Goal: Transaction & Acquisition: Purchase product/service

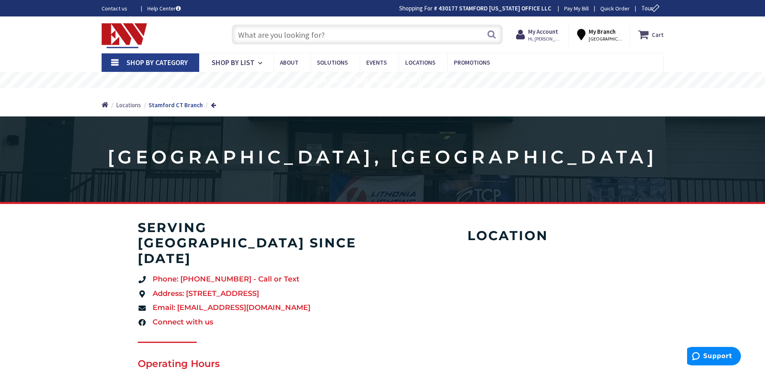
click at [642, 35] on icon at bounding box center [645, 34] width 14 height 14
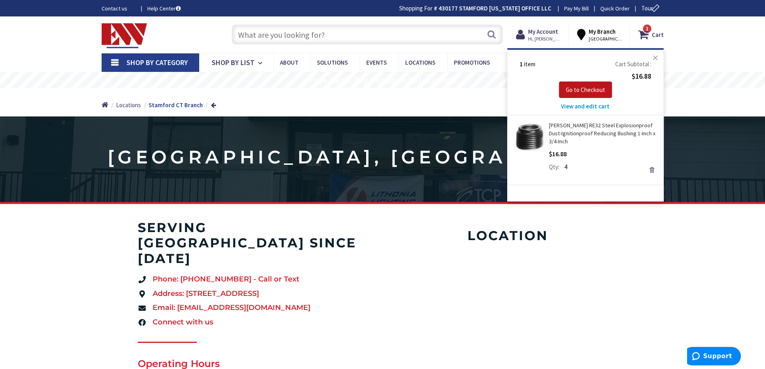
click at [654, 58] on button "Close" at bounding box center [655, 58] width 16 height 16
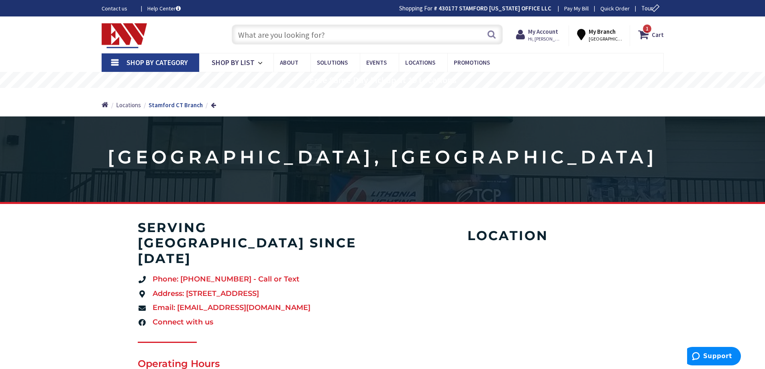
click at [379, 39] on input "text" at bounding box center [367, 34] width 271 height 20
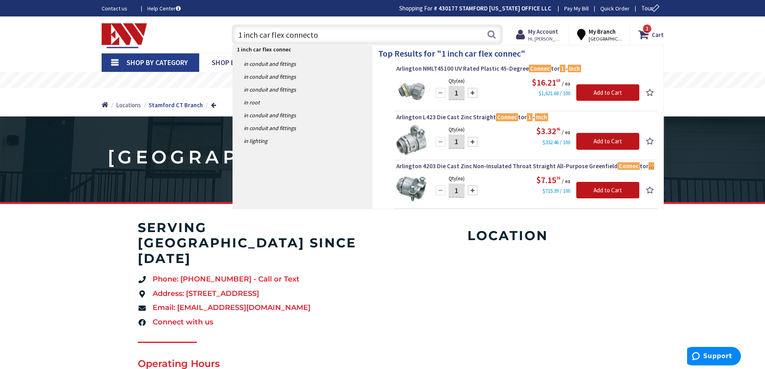
type input "1 inch car flex connector"
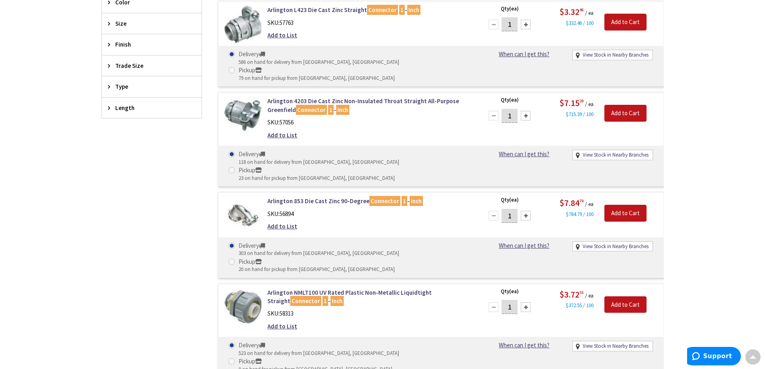
scroll to position [442, 0]
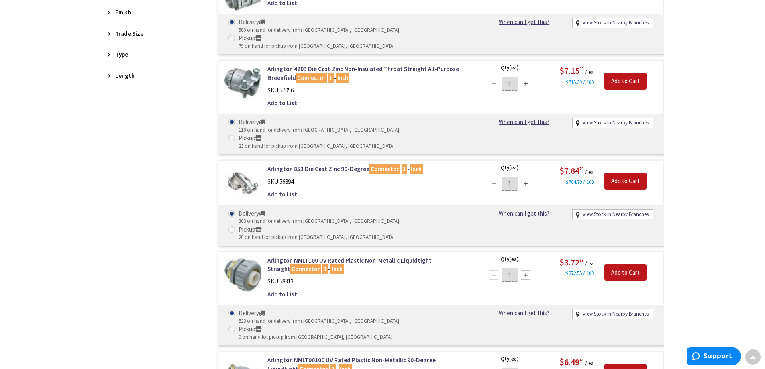
click at [526, 369] on div at bounding box center [526, 375] width 10 height 10
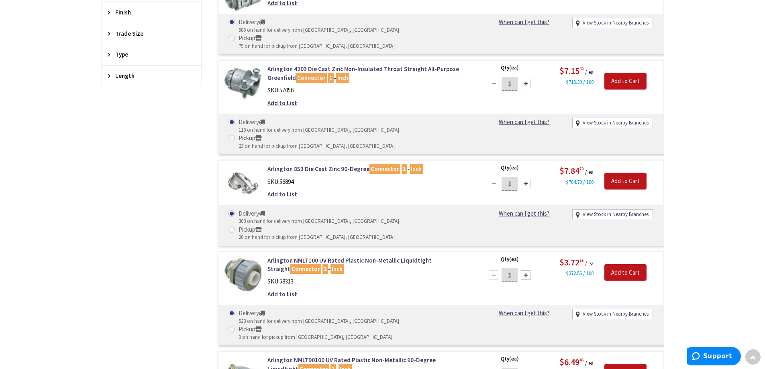
click at [526, 369] on div at bounding box center [526, 375] width 10 height 10
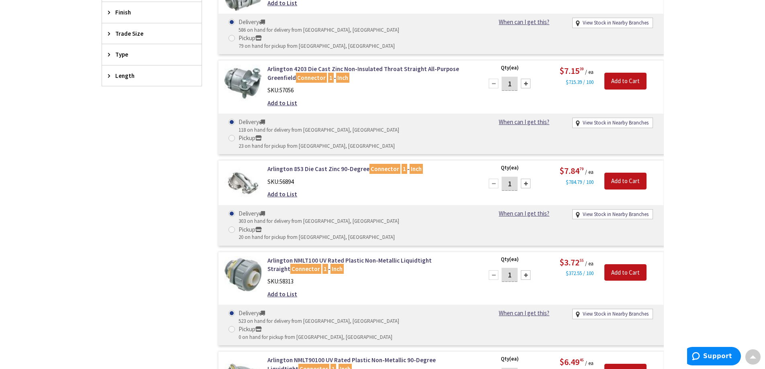
click at [526, 369] on div at bounding box center [526, 375] width 10 height 10
type input "12"
click at [622, 364] on input "Add to Cart" at bounding box center [625, 372] width 42 height 17
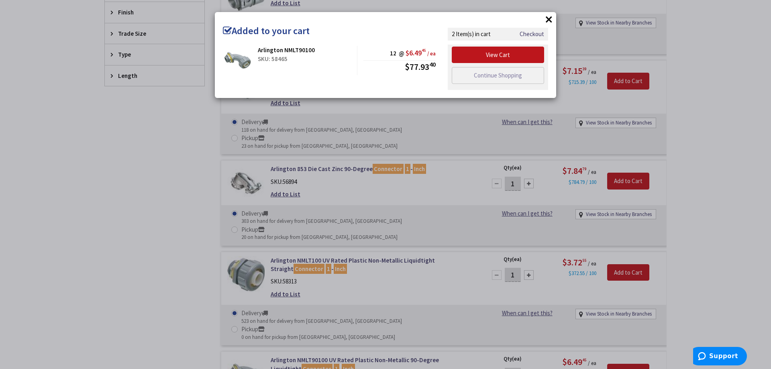
click at [546, 17] on button "×" at bounding box center [549, 19] width 12 height 12
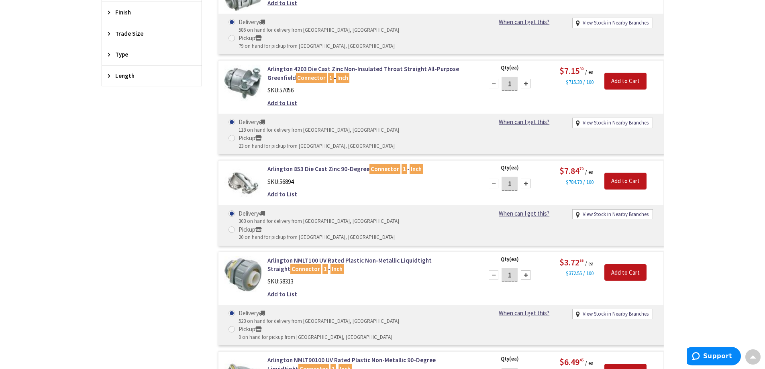
click at [528, 270] on div at bounding box center [526, 275] width 10 height 10
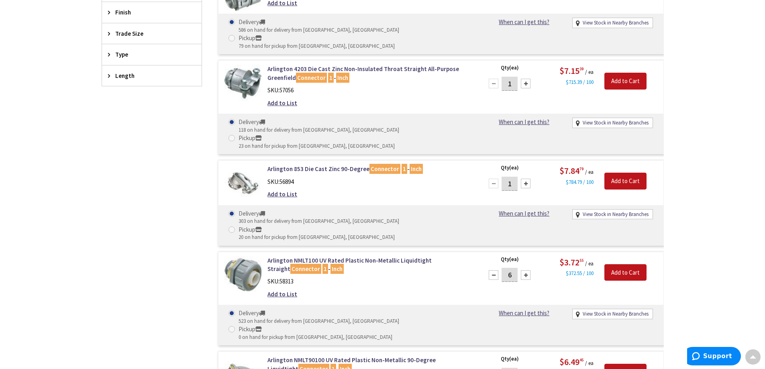
click at [528, 270] on div at bounding box center [526, 275] width 10 height 10
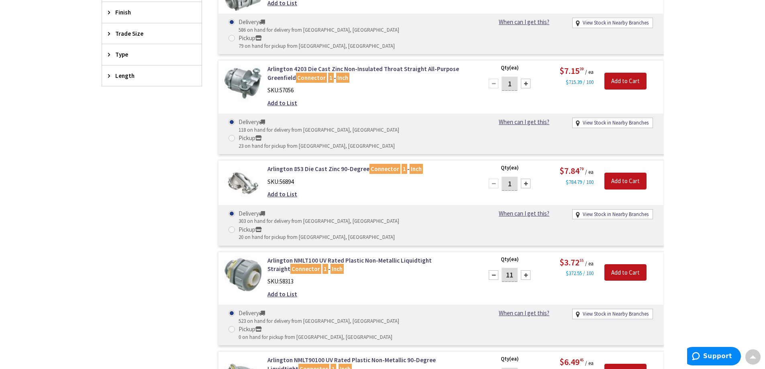
click at [528, 270] on div at bounding box center [526, 275] width 10 height 10
type input "12"
click at [634, 264] on input "Add to Cart" at bounding box center [625, 272] width 42 height 17
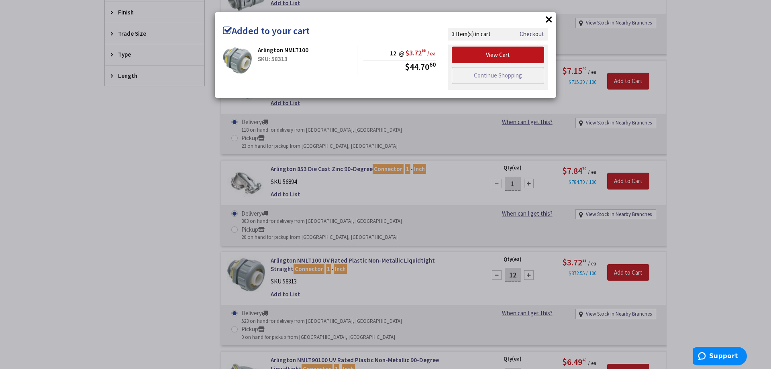
click at [549, 17] on button "×" at bounding box center [549, 19] width 12 height 12
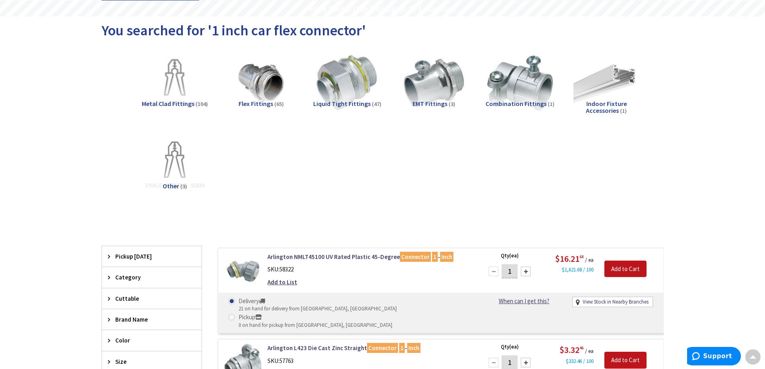
scroll to position [0, 0]
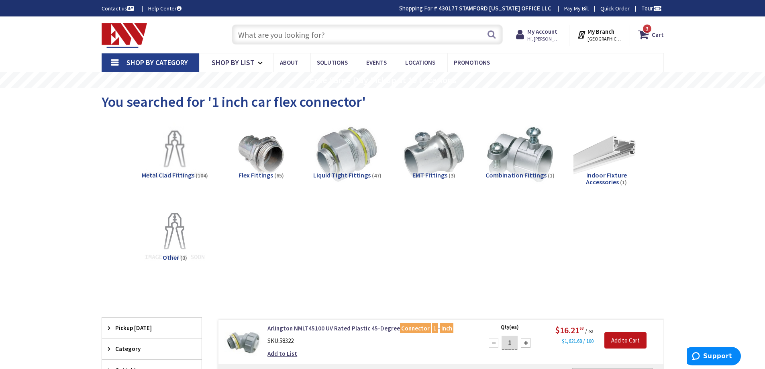
click at [426, 31] on input "text" at bounding box center [367, 34] width 271 height 20
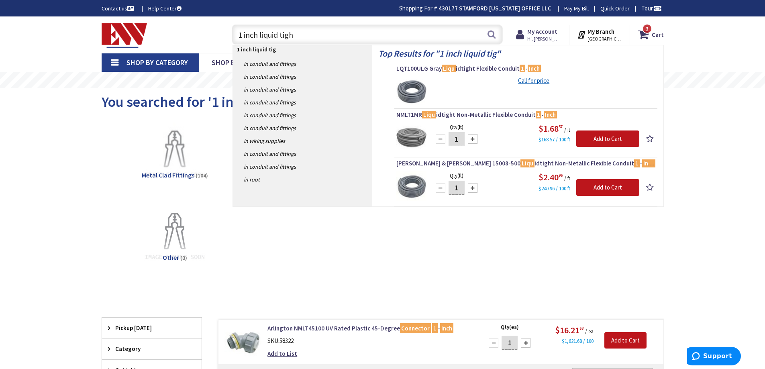
type input "1 inch liquid tight"
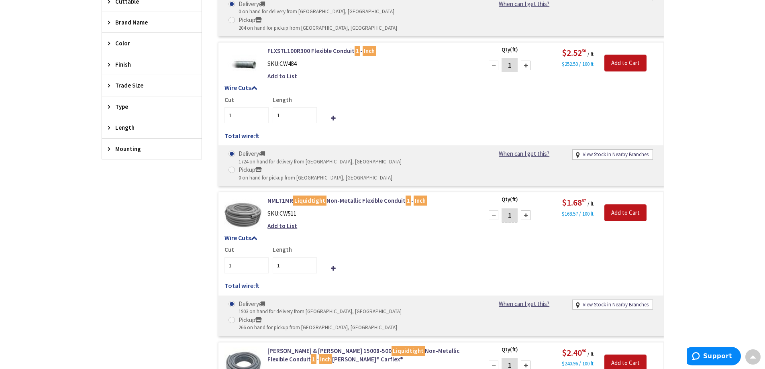
scroll to position [321, 0]
click at [310, 257] on input "2" at bounding box center [295, 265] width 44 height 16
click at [310, 257] on input "3" at bounding box center [295, 265] width 44 height 16
click at [310, 257] on input "4" at bounding box center [295, 265] width 44 height 16
click at [310, 257] on input "5" at bounding box center [295, 265] width 44 height 16
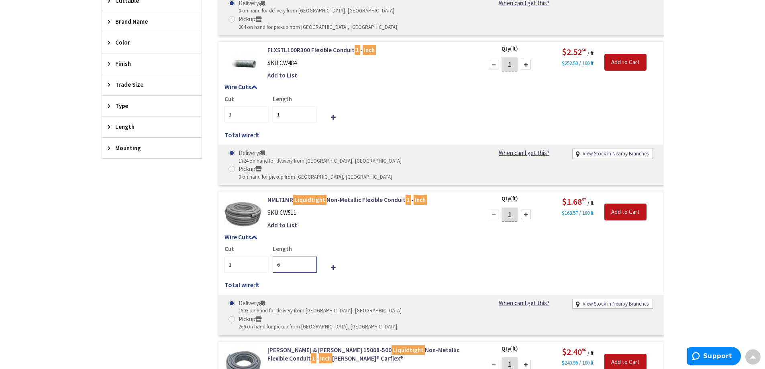
click at [310, 257] on input "6" at bounding box center [295, 265] width 44 height 16
click at [310, 257] on input "7" at bounding box center [295, 265] width 44 height 16
click at [310, 257] on input "8" at bounding box center [295, 265] width 44 height 16
click at [310, 257] on input "9" at bounding box center [295, 265] width 44 height 16
click at [310, 257] on input "10" at bounding box center [295, 265] width 44 height 16
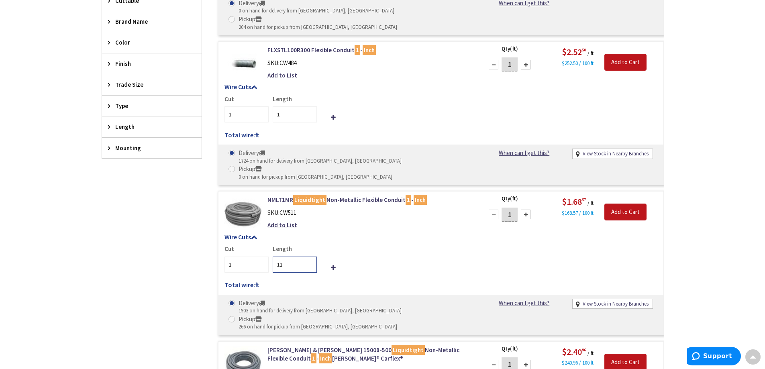
click at [310, 257] on input "11" at bounding box center [295, 265] width 44 height 16
click at [310, 257] on input "12" at bounding box center [295, 265] width 44 height 16
click at [310, 257] on input "13" at bounding box center [295, 265] width 44 height 16
click at [310, 257] on input "14" at bounding box center [295, 265] width 44 height 16
click at [310, 257] on input "15" at bounding box center [295, 265] width 44 height 16
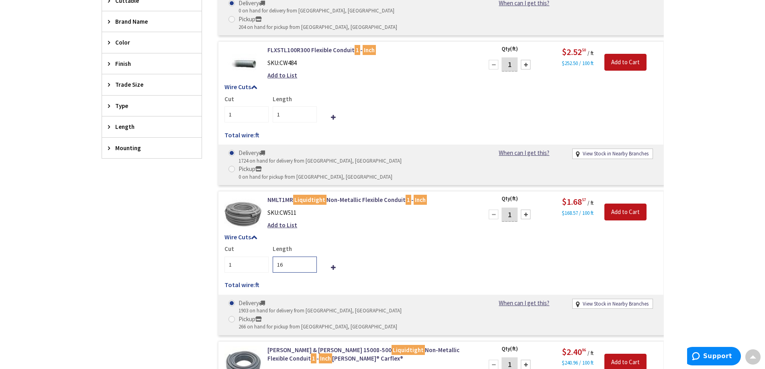
click at [310, 257] on input "16" at bounding box center [295, 265] width 44 height 16
click at [310, 257] on input "17" at bounding box center [295, 265] width 44 height 16
click at [310, 257] on input "18" at bounding box center [295, 265] width 44 height 16
click at [310, 257] on input "19" at bounding box center [295, 265] width 44 height 16
type input "20"
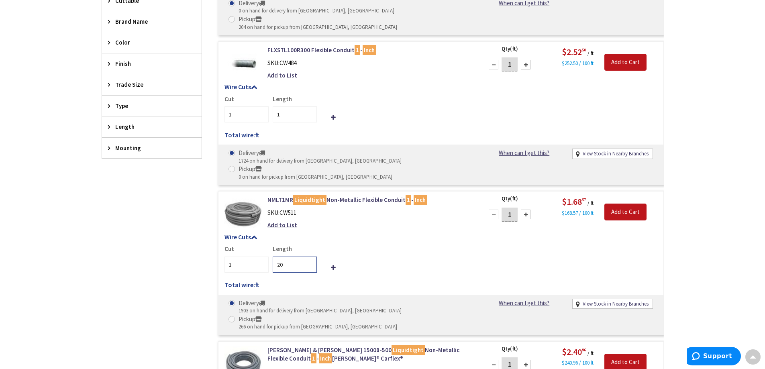
click at [310, 257] on input "20" at bounding box center [295, 265] width 44 height 16
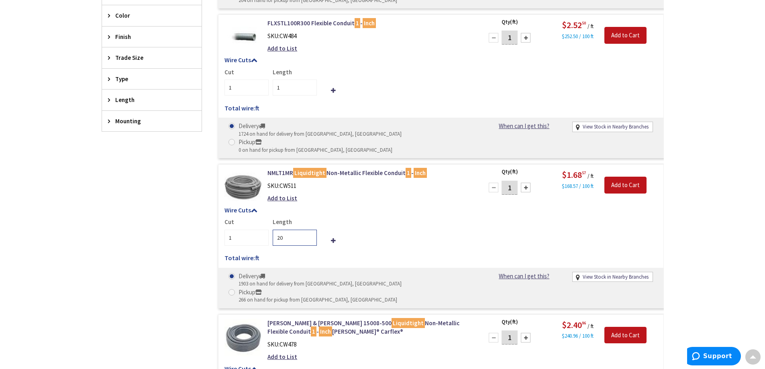
scroll to position [401, 0]
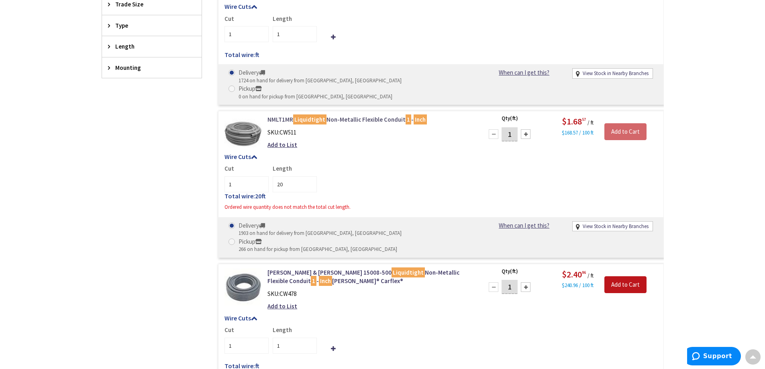
click at [372, 115] on link "NMLT1MR Liquidtight Non-Metallic Flexible Conduit 1 - Inch" at bounding box center [369, 119] width 204 height 8
click at [245, 115] on img at bounding box center [242, 133] width 37 height 37
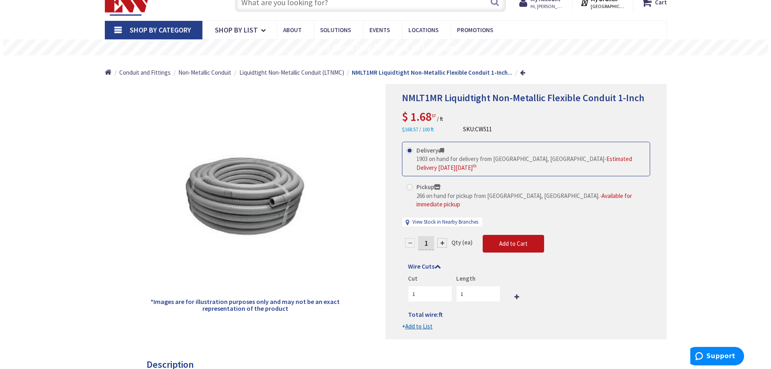
scroll to position [40, 0]
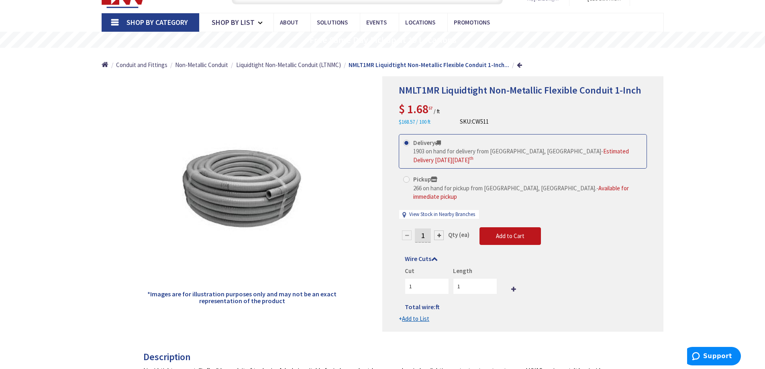
click at [437, 230] on div at bounding box center [439, 235] width 10 height 10
type input "2"
click at [439, 227] on div at bounding box center [523, 204] width 280 height 255
click at [439, 227] on form "This product is Discontinued Delivery 1903 on hand for delivery from Middletown…" at bounding box center [523, 228] width 248 height 189
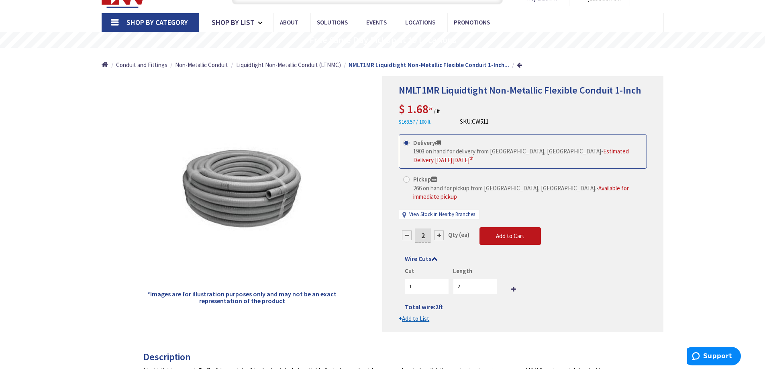
click at [439, 230] on div at bounding box center [439, 235] width 10 height 10
type input "3"
click at [439, 227] on div at bounding box center [523, 204] width 280 height 255
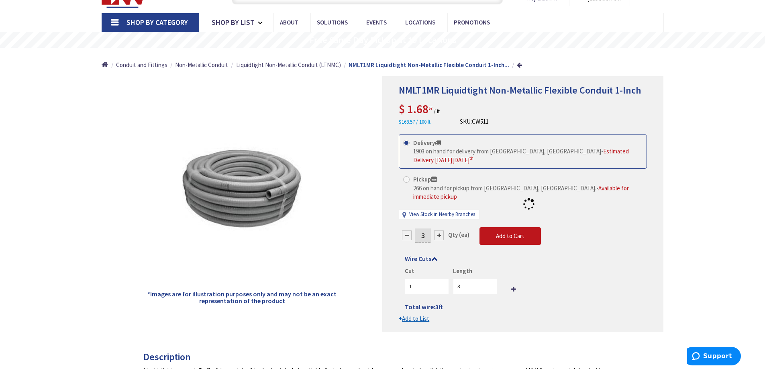
click at [439, 227] on div at bounding box center [523, 204] width 280 height 255
click at [439, 230] on div at bounding box center [439, 235] width 10 height 10
type input "4"
click at [442, 226] on div at bounding box center [523, 204] width 280 height 255
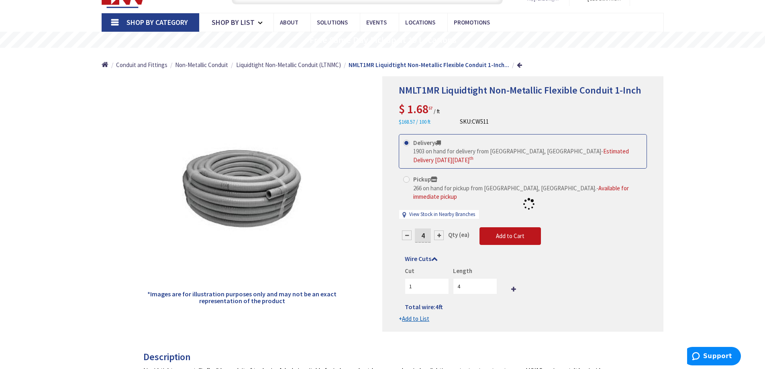
click at [439, 226] on div at bounding box center [523, 204] width 280 height 255
click at [440, 226] on form "This product is Discontinued Delivery 1903 on hand for delivery from Middletown…" at bounding box center [523, 228] width 248 height 189
click at [440, 230] on div at bounding box center [439, 235] width 10 height 10
type input "5"
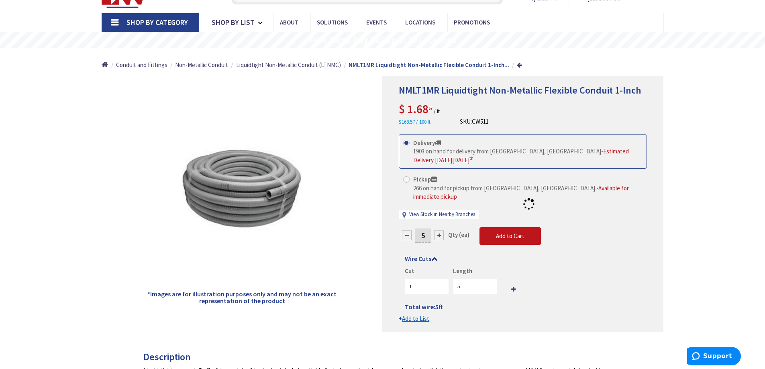
click at [440, 225] on div at bounding box center [523, 204] width 280 height 255
click at [440, 230] on div at bounding box center [439, 235] width 10 height 10
type input "6"
click at [442, 225] on div at bounding box center [523, 204] width 280 height 255
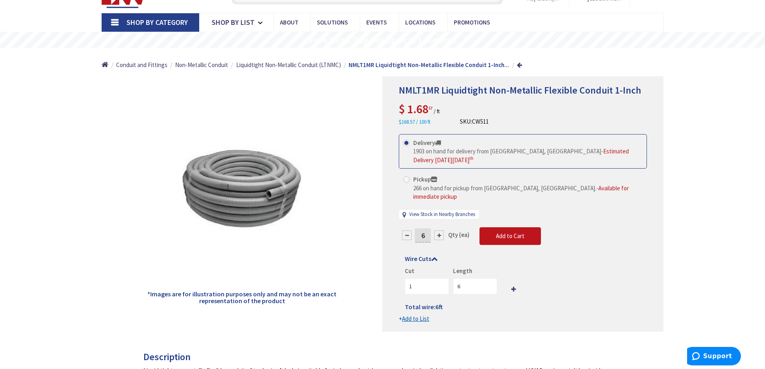
click at [442, 230] on div at bounding box center [439, 235] width 10 height 10
type input "7"
click at [442, 225] on div at bounding box center [523, 204] width 280 height 255
click at [440, 230] on div at bounding box center [439, 235] width 10 height 10
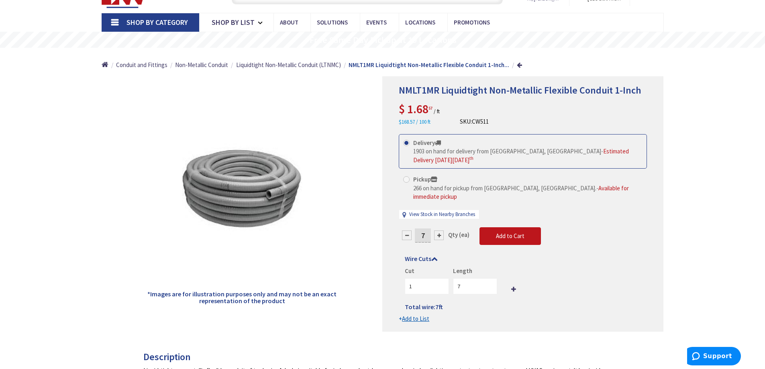
type input "8"
click at [440, 225] on div at bounding box center [523, 204] width 280 height 255
click at [440, 230] on div at bounding box center [439, 235] width 10 height 10
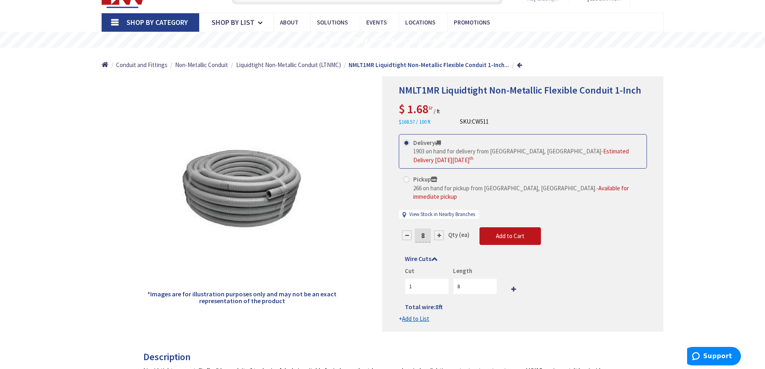
type input "9"
click at [440, 224] on div at bounding box center [523, 204] width 280 height 255
click at [426, 230] on input "9" at bounding box center [423, 235] width 16 height 14
type input "25"
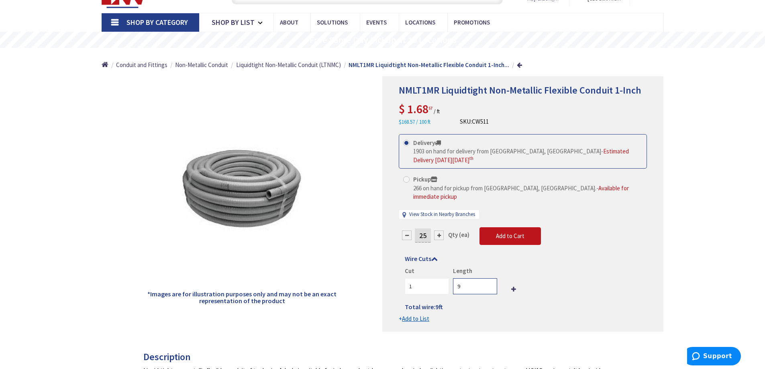
click at [475, 273] on form "This product is Discontinued Delivery 1903 on hand for delivery from Middletown…" at bounding box center [523, 228] width 248 height 189
type input "25"
click at [523, 232] on span "Add to Cart" at bounding box center [510, 236] width 29 height 8
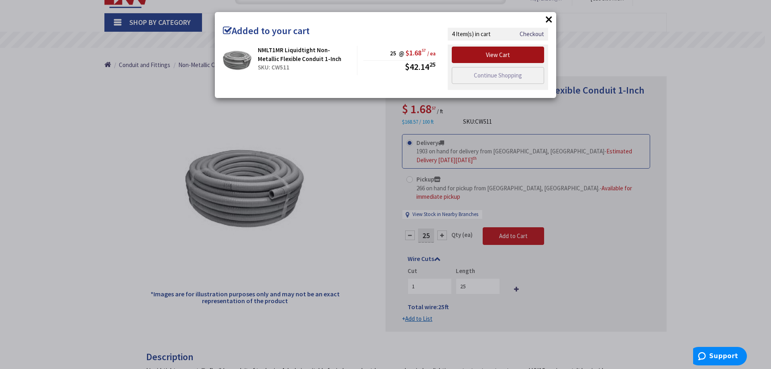
click at [529, 53] on link "View Cart" at bounding box center [498, 55] width 92 height 17
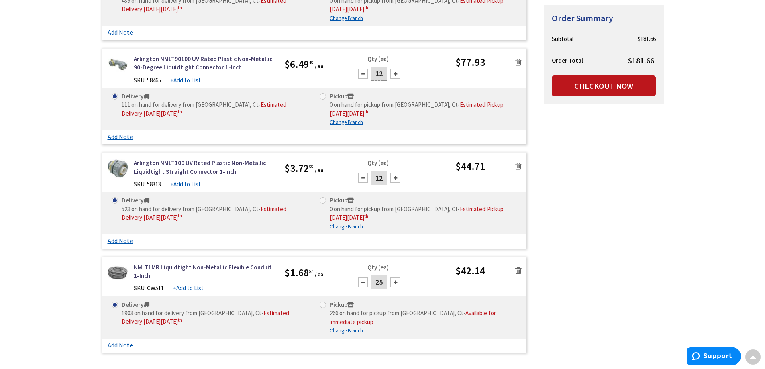
scroll to position [241, 0]
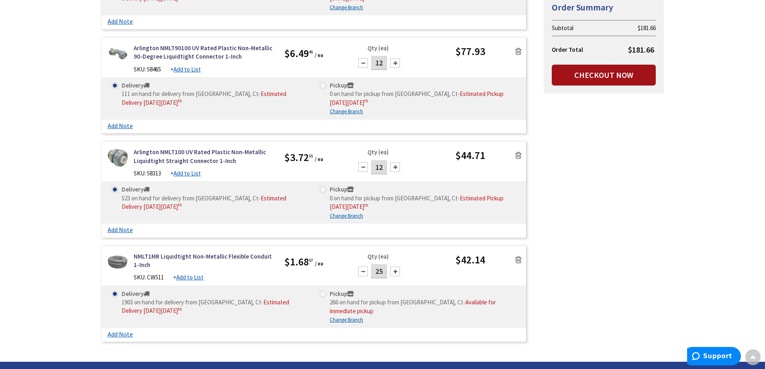
click at [624, 76] on link "Checkout Now" at bounding box center [604, 75] width 104 height 21
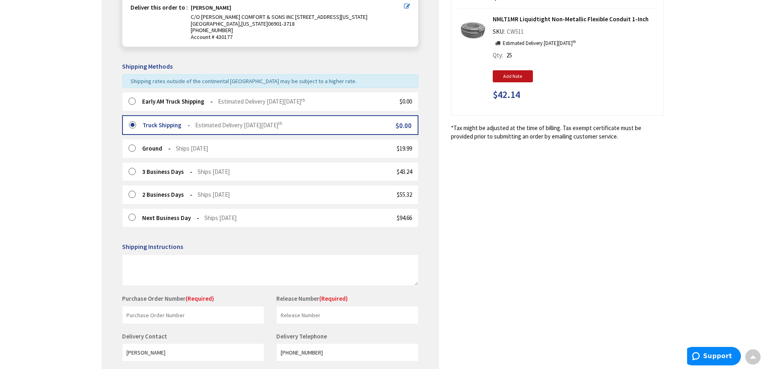
scroll to position [224, 0]
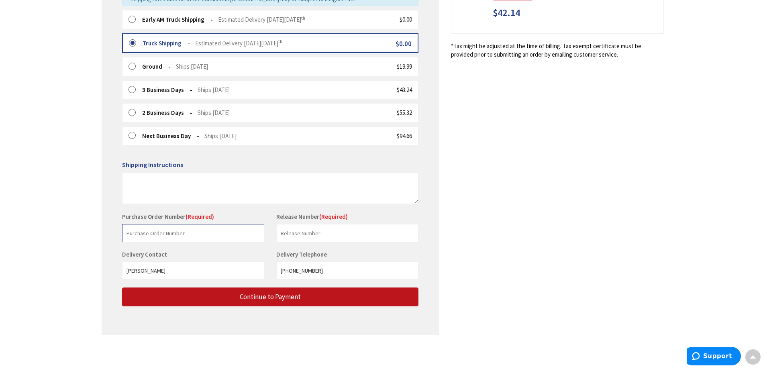
click at [227, 235] on input "text" at bounding box center [193, 233] width 142 height 18
type input "c"
type input "basin heaters"
click at [296, 241] on input "text" at bounding box center [347, 233] width 142 height 18
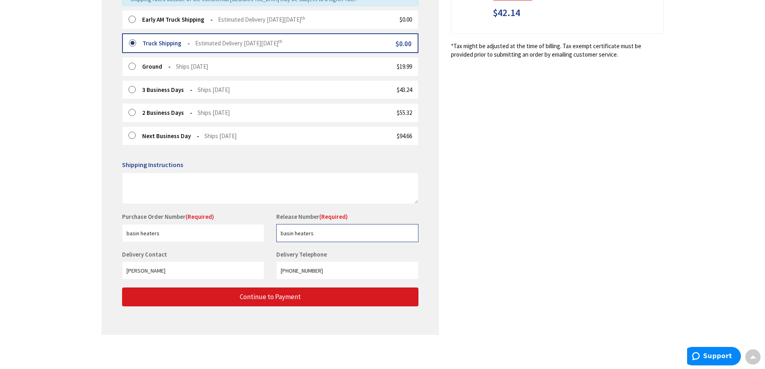
type input "basin heaters"
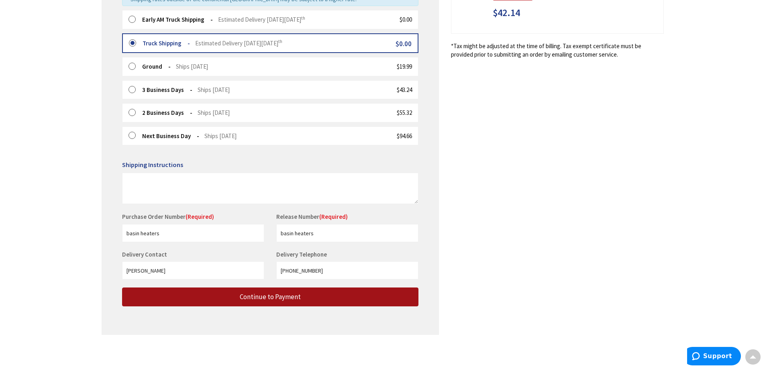
click at [260, 299] on span "Continue to Payment" at bounding box center [270, 296] width 61 height 9
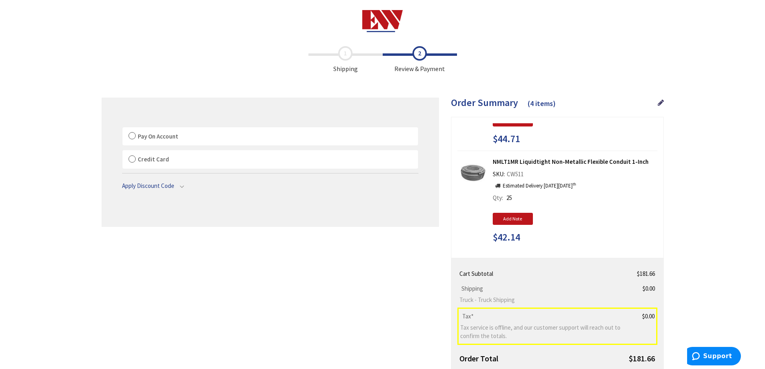
click at [135, 135] on label "Pay On Account" at bounding box center [269, 136] width 295 height 18
click at [132, 137] on label "Pay On Account" at bounding box center [269, 136] width 295 height 18
click at [122, 129] on input "Pay On Account" at bounding box center [122, 129] width 0 height 0
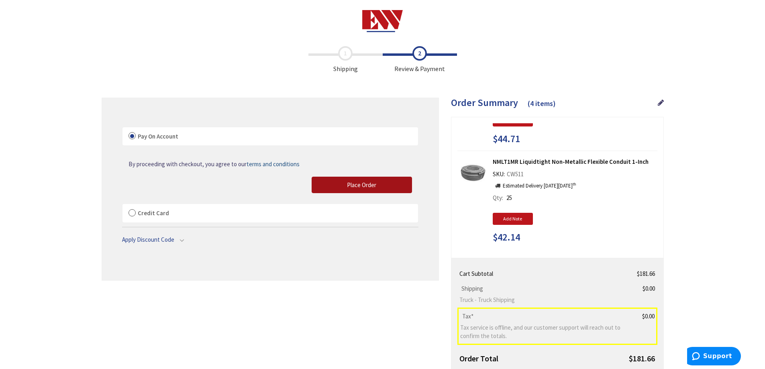
click at [344, 183] on button "Place Order" at bounding box center [362, 185] width 100 height 17
